Goal: Check status

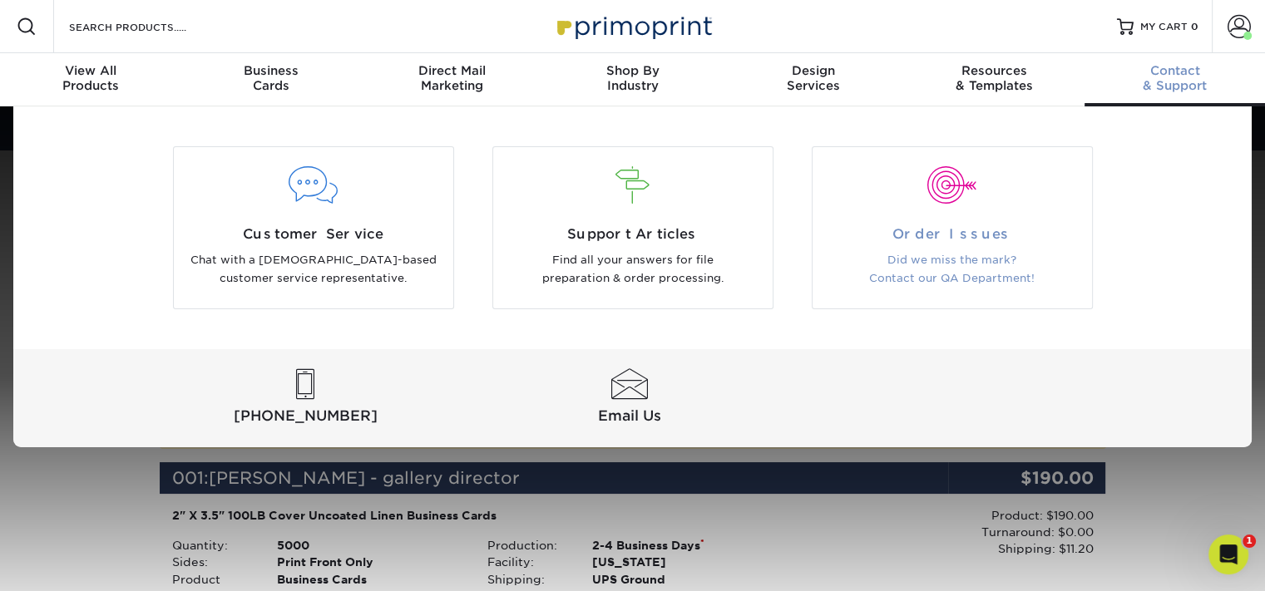
click at [912, 249] on div "Order Issues Did we miss the mark? Contact our QA Department!" at bounding box center [951, 256] width 279 height 64
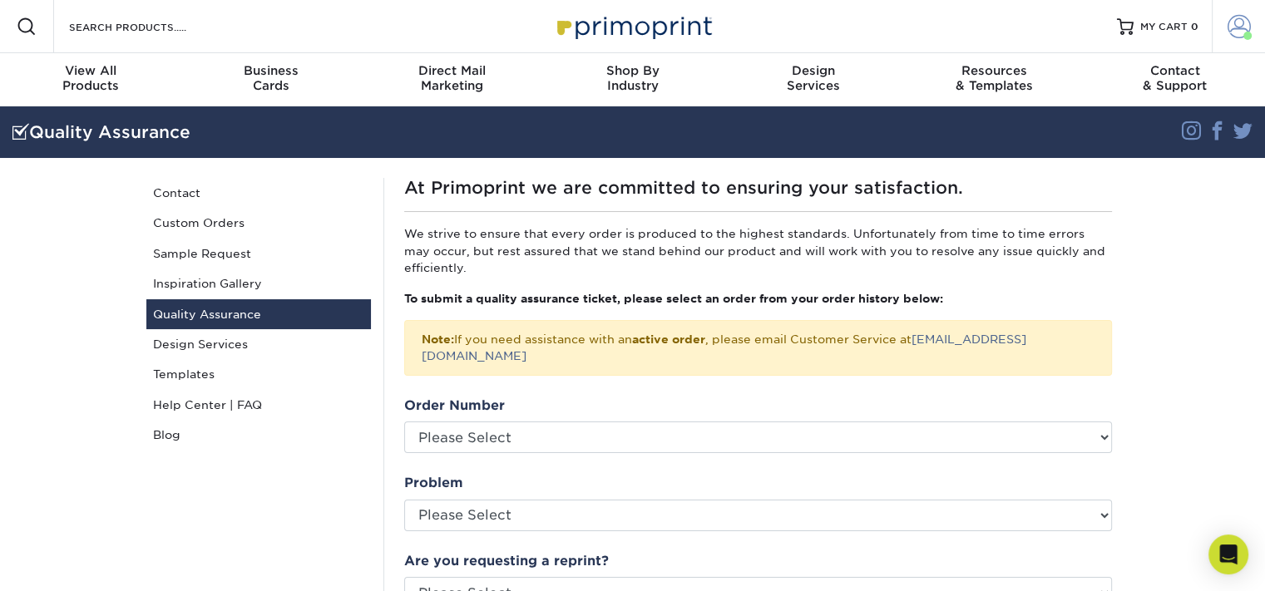
click at [1233, 27] on span at bounding box center [1238, 26] width 23 height 23
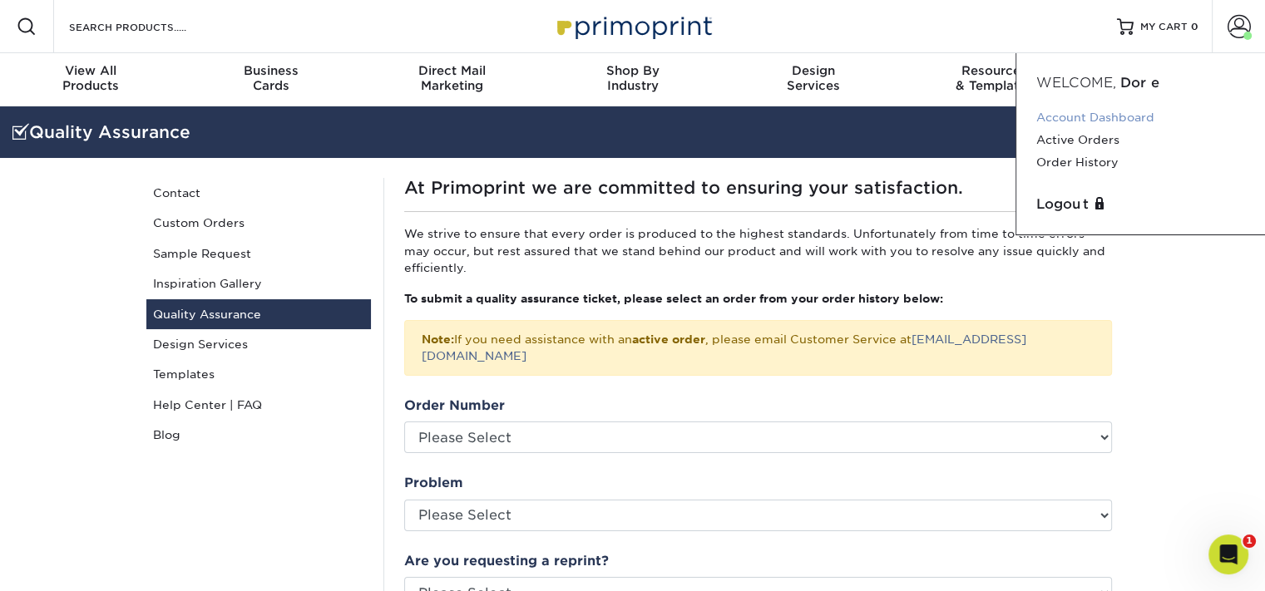
click at [1121, 113] on link "Account Dashboard" at bounding box center [1140, 117] width 209 height 22
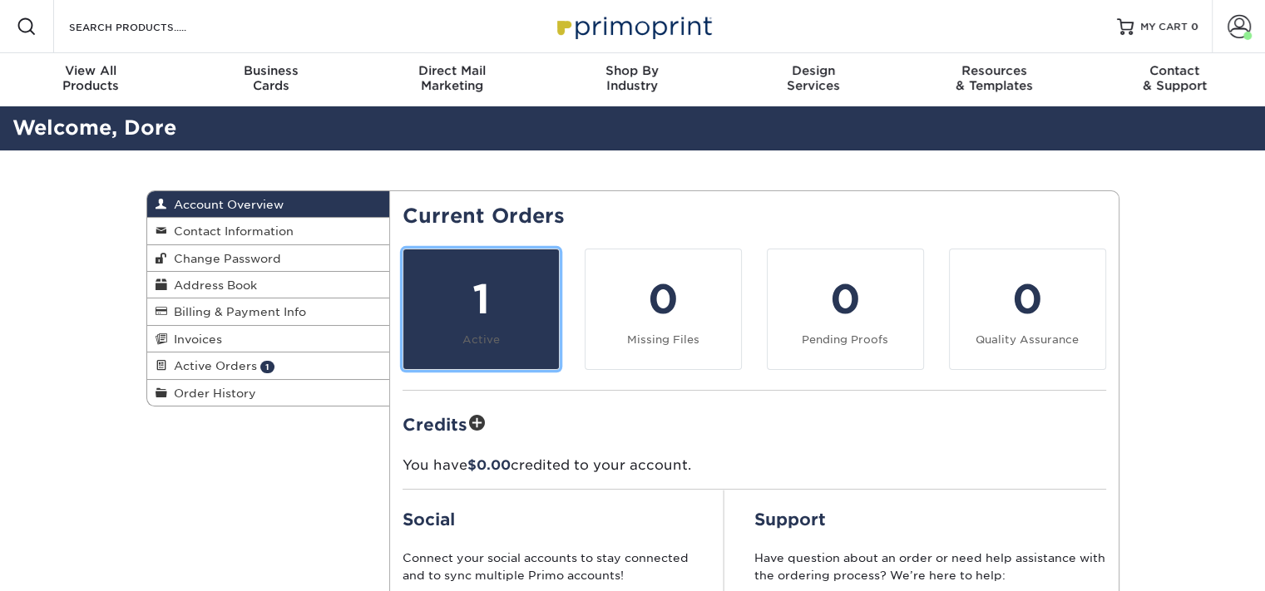
click at [527, 283] on div "1" at bounding box center [481, 299] width 136 height 60
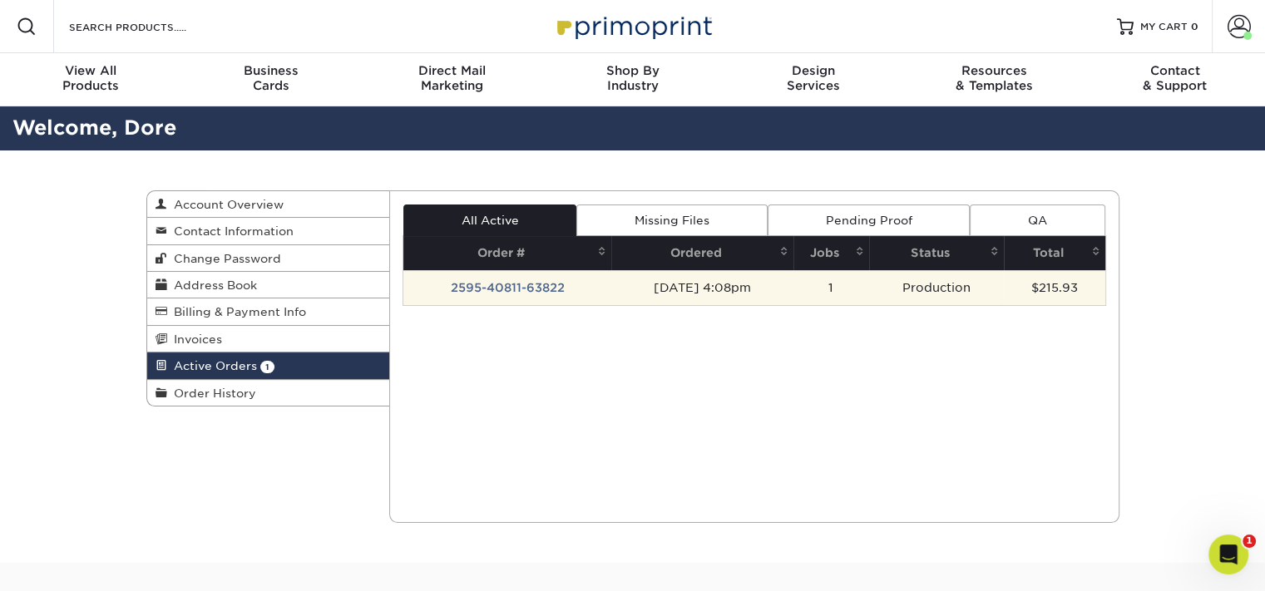
click at [503, 283] on td "2595-40811-63822" at bounding box center [507, 287] width 208 height 35
